Goal: Information Seeking & Learning: Learn about a topic

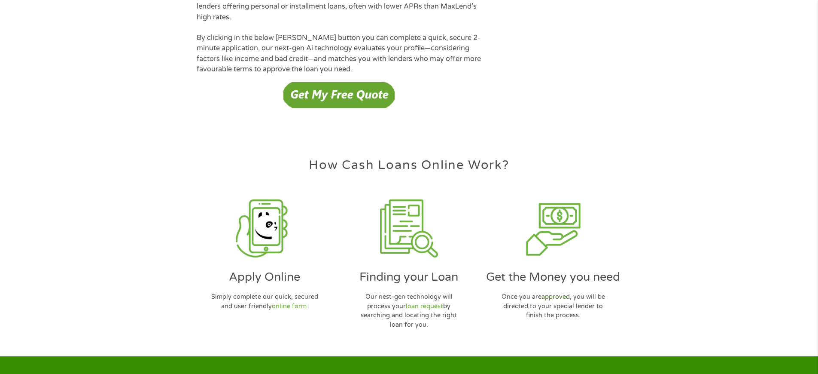
scroll to position [2483, 0]
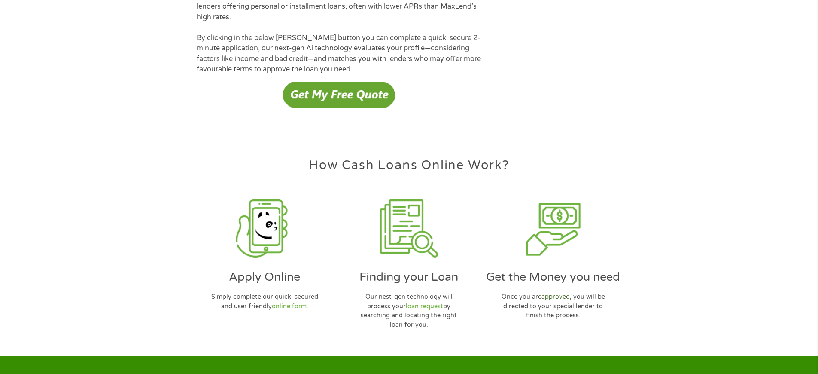
scroll to position [2483, 0]
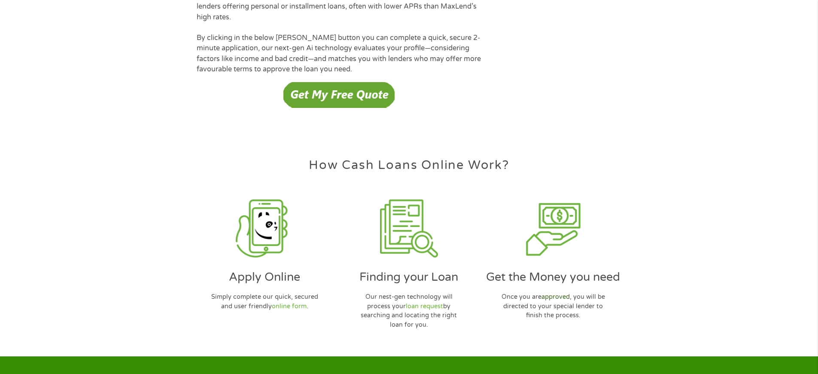
scroll to position [2483, 0]
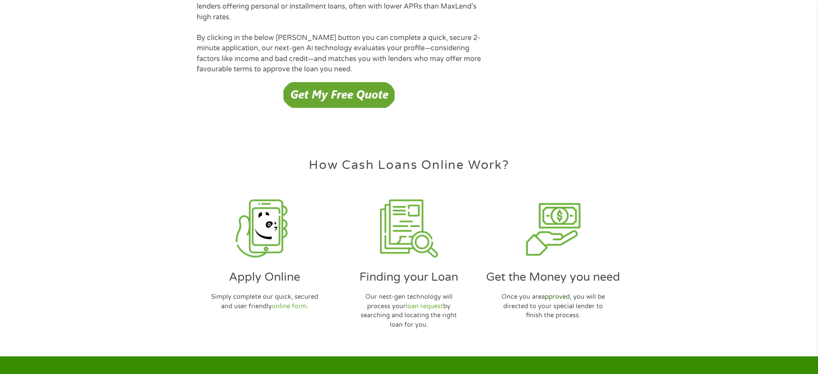
scroll to position [2483, 0]
